Goal: Task Accomplishment & Management: Manage account settings

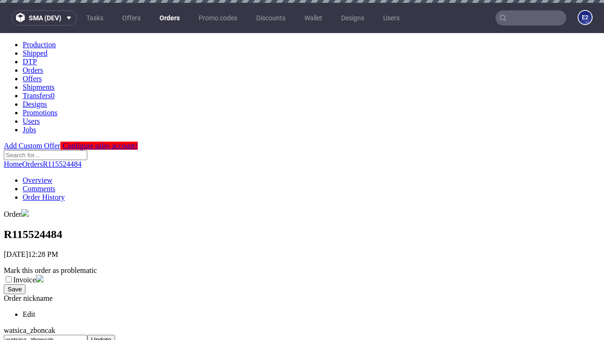
scroll to position [498, 0]
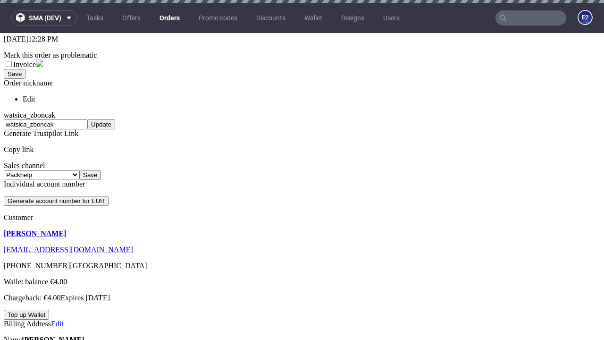
scroll to position [3, 0]
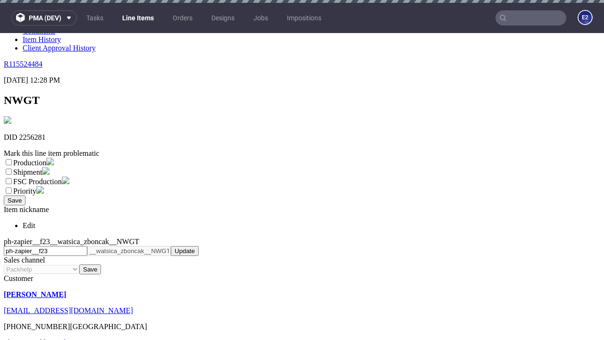
scroll to position [3, 0]
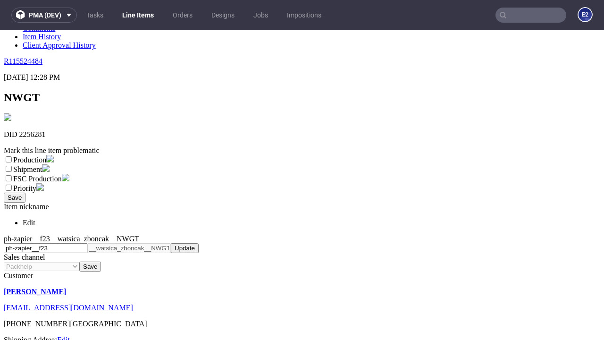
select select "dtp_ca_needed"
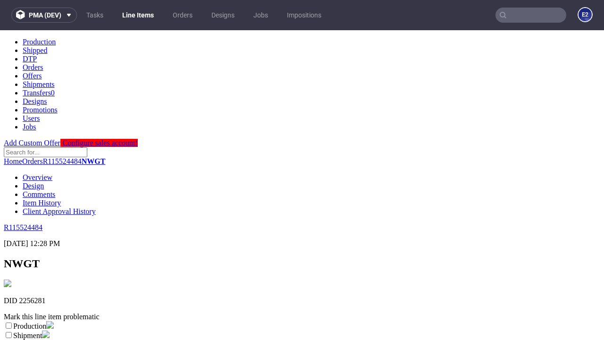
scroll to position [0, 0]
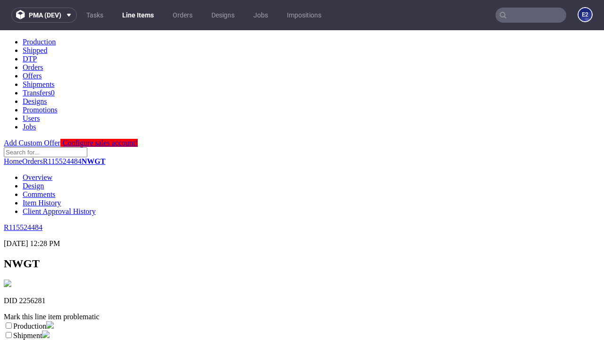
checkbox input "true"
